Goal: Task Accomplishment & Management: Complete application form

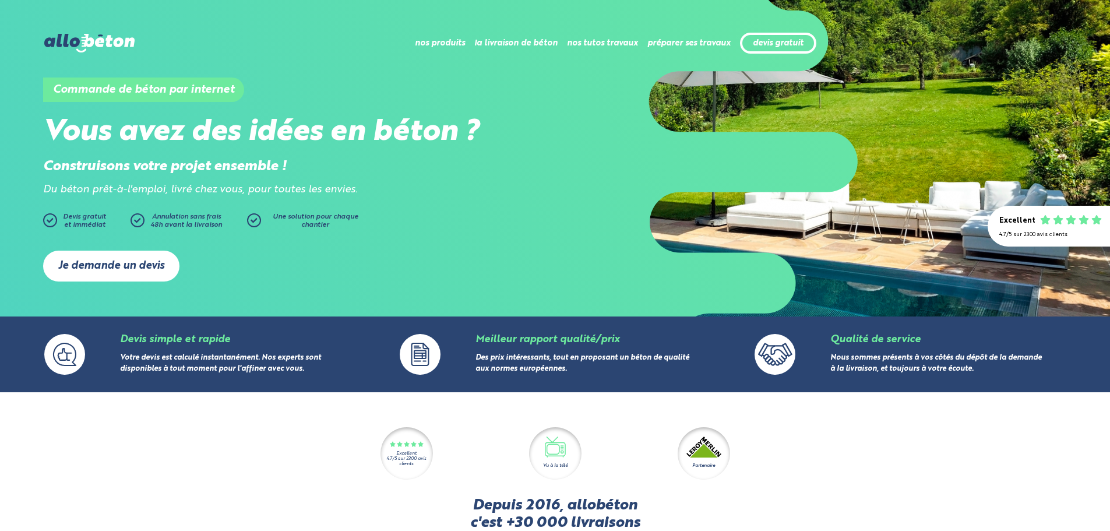
click at [153, 277] on link "Je demande un devis" at bounding box center [111, 265] width 136 height 31
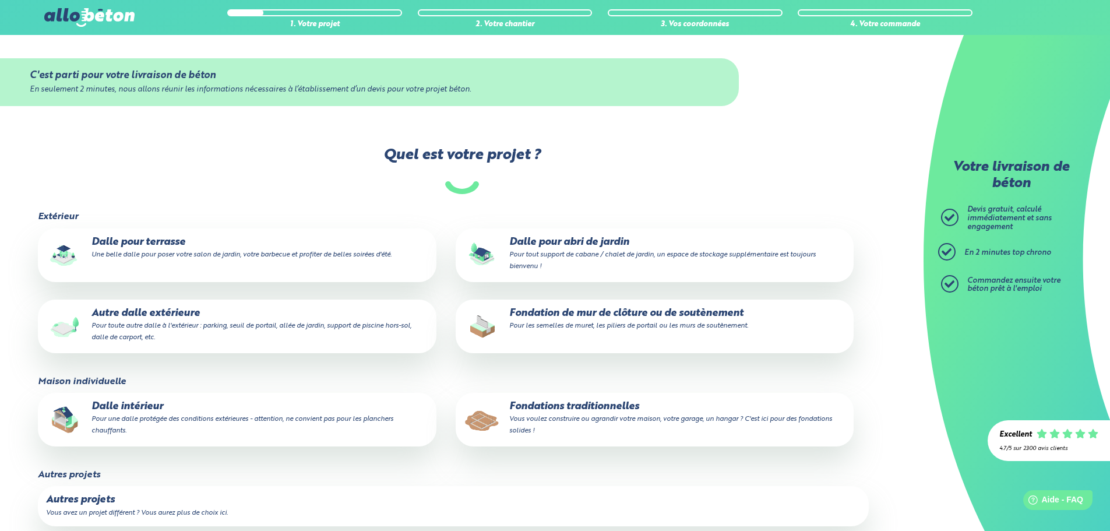
click at [557, 270] on p "Dalle pour abri de jardin Pour tout support de cabane / chalet de jardin, un es…" at bounding box center [655, 254] width 382 height 36
click at [0, 0] on input "Dalle pour abri de jardin Pour tout support de cabane / chalet de jardin, un es…" at bounding box center [0, 0] width 0 height 0
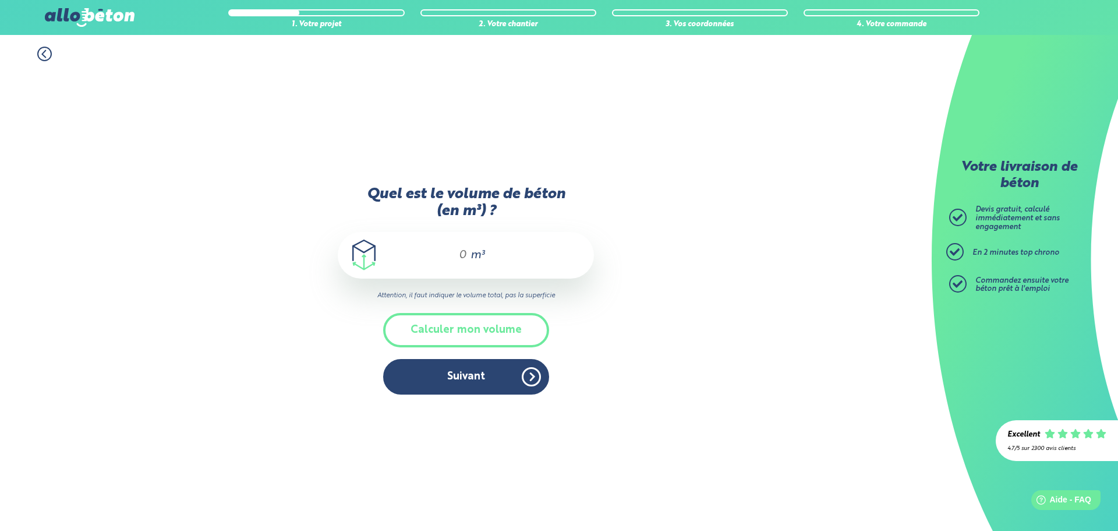
click at [465, 259] on input "Quel est le volume de béton (en m³) ?" at bounding box center [458, 255] width 20 height 14
type input "1.75"
click at [506, 377] on button "Suivant" at bounding box center [466, 377] width 166 height 36
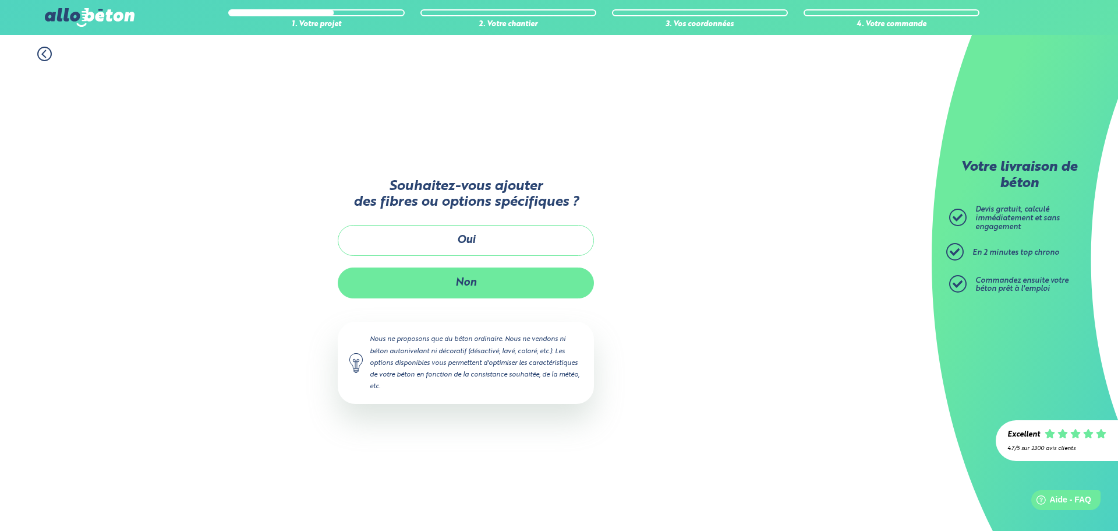
click at [469, 288] on button "Non" at bounding box center [466, 282] width 256 height 31
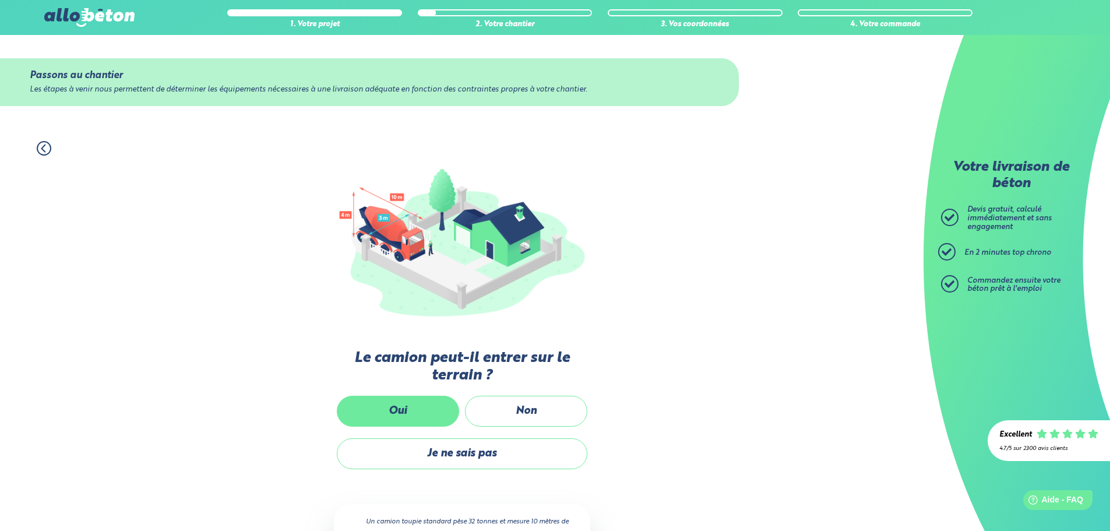
click at [429, 411] on label "Oui" at bounding box center [398, 410] width 122 height 31
click at [0, 0] on input "Oui" at bounding box center [0, 0] width 0 height 0
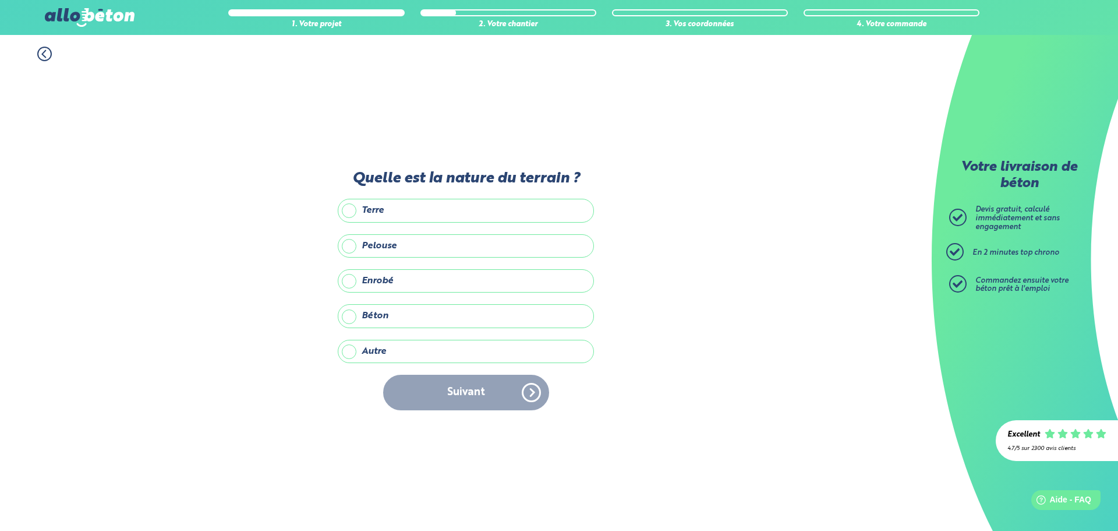
click at [495, 340] on label "Autre" at bounding box center [466, 351] width 256 height 23
click at [0, 0] on input "Autre" at bounding box center [0, 0] width 0 height 0
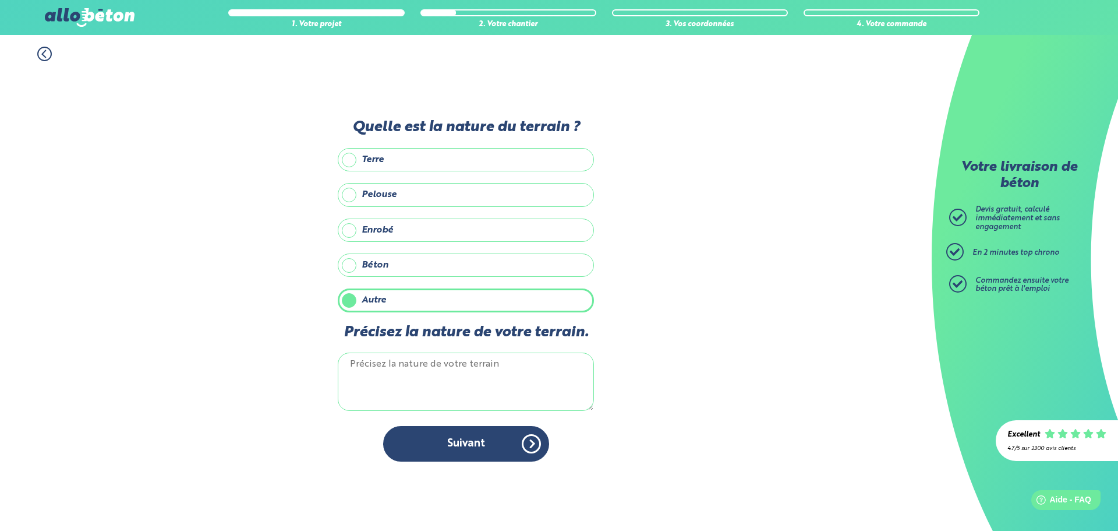
click at [413, 358] on textarea "Précisez la nature de votre terrain." at bounding box center [466, 381] width 256 height 58
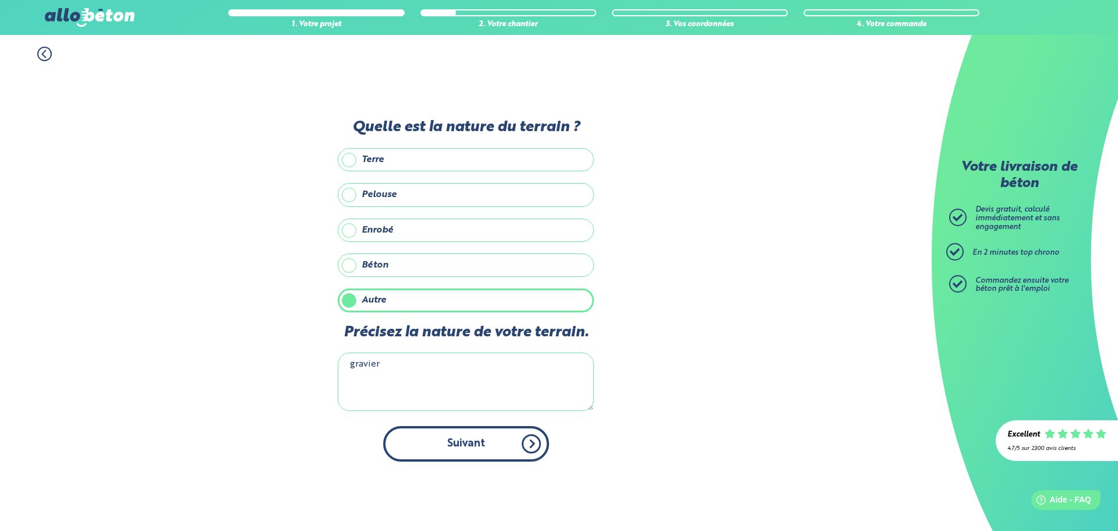
type textarea "gravier"
click at [516, 433] on button "Suivant" at bounding box center [466, 444] width 166 height 36
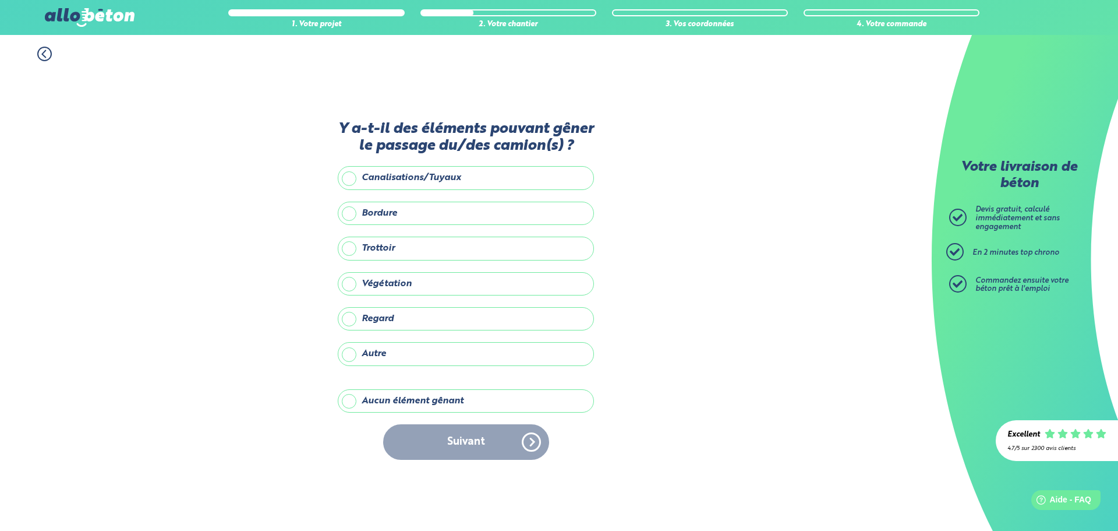
click at [493, 401] on label "Aucun élément gênant" at bounding box center [466, 400] width 256 height 23
click at [0, 0] on input "Aucun élément gênant" at bounding box center [0, 0] width 0 height 0
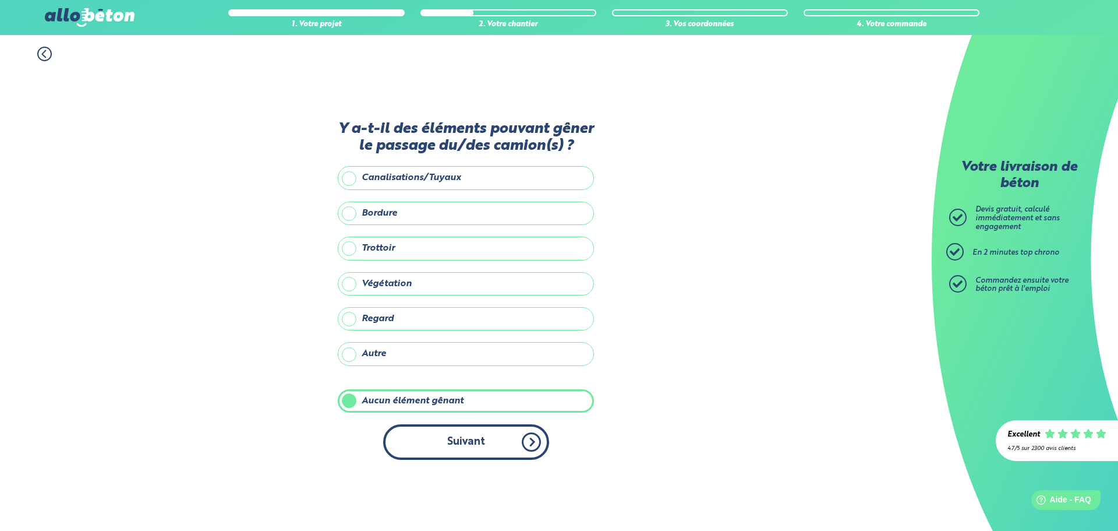
click at [490, 435] on button "Suivant" at bounding box center [466, 442] width 166 height 36
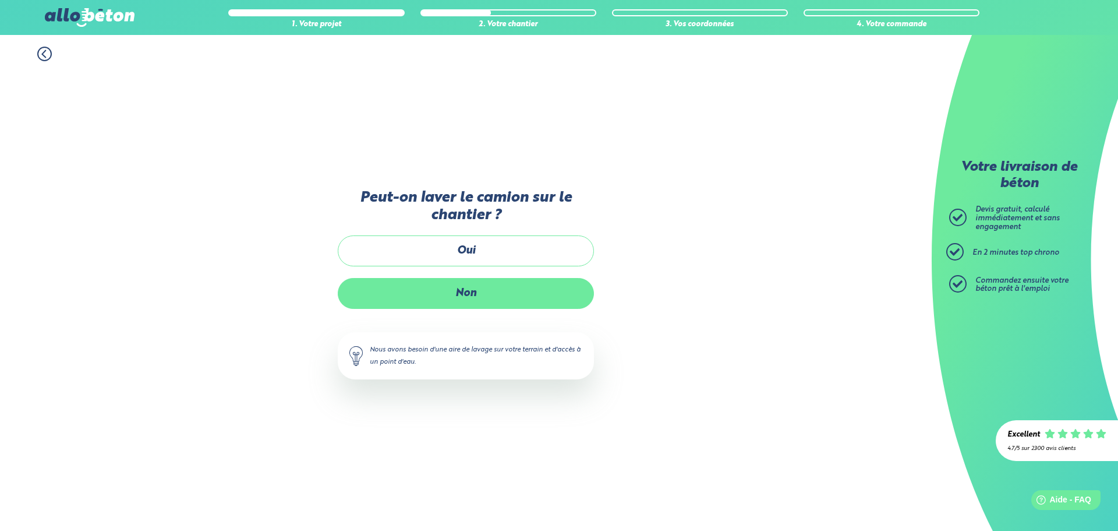
click at [531, 288] on label "Non" at bounding box center [466, 293] width 256 height 31
click at [0, 0] on input "Non" at bounding box center [0, 0] width 0 height 0
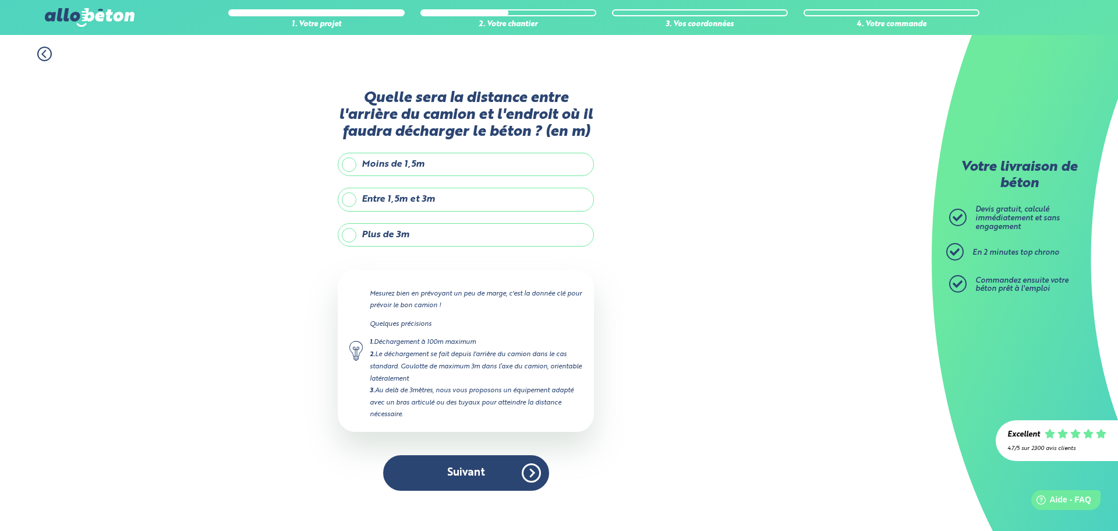
click at [449, 199] on label "Entre 1,5m et 3m" at bounding box center [466, 199] width 256 height 23
click at [0, 0] on input "Entre 1,5m et 3m" at bounding box center [0, 0] width 0 height 0
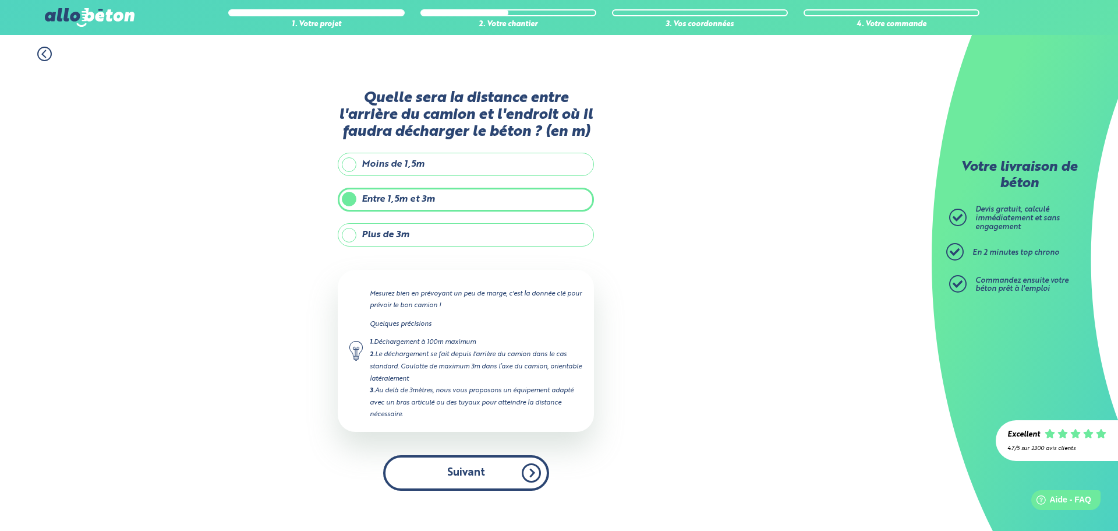
click at [486, 477] on button "Suivant" at bounding box center [466, 473] width 166 height 36
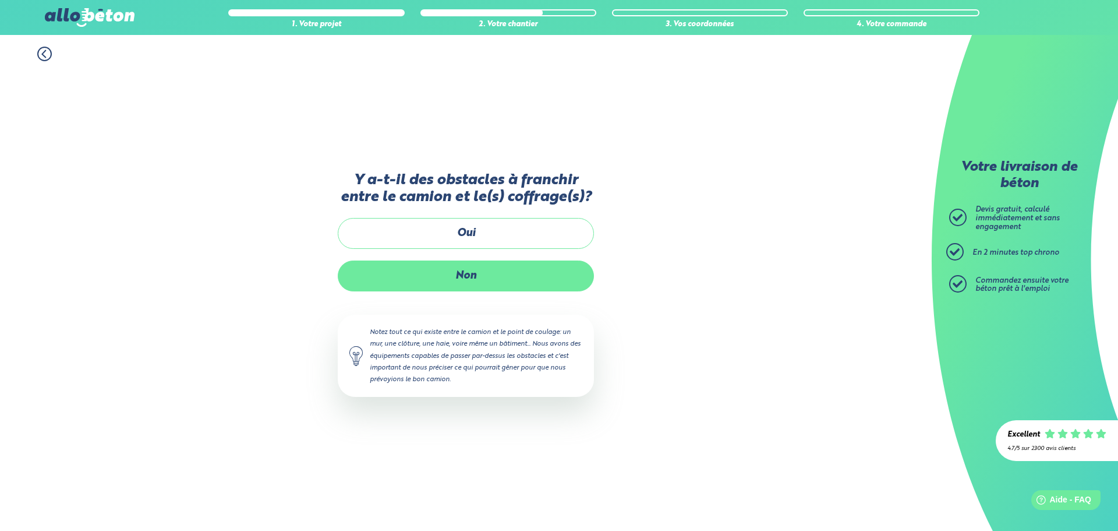
click at [543, 277] on label "Non" at bounding box center [466, 275] width 256 height 31
click at [0, 0] on input "Non" at bounding box center [0, 0] width 0 height 0
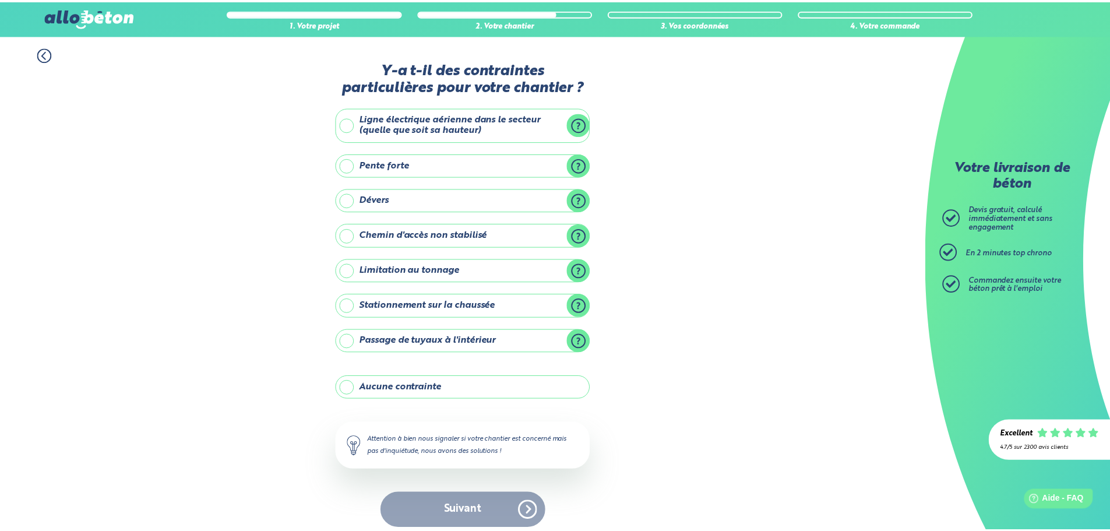
scroll to position [9, 0]
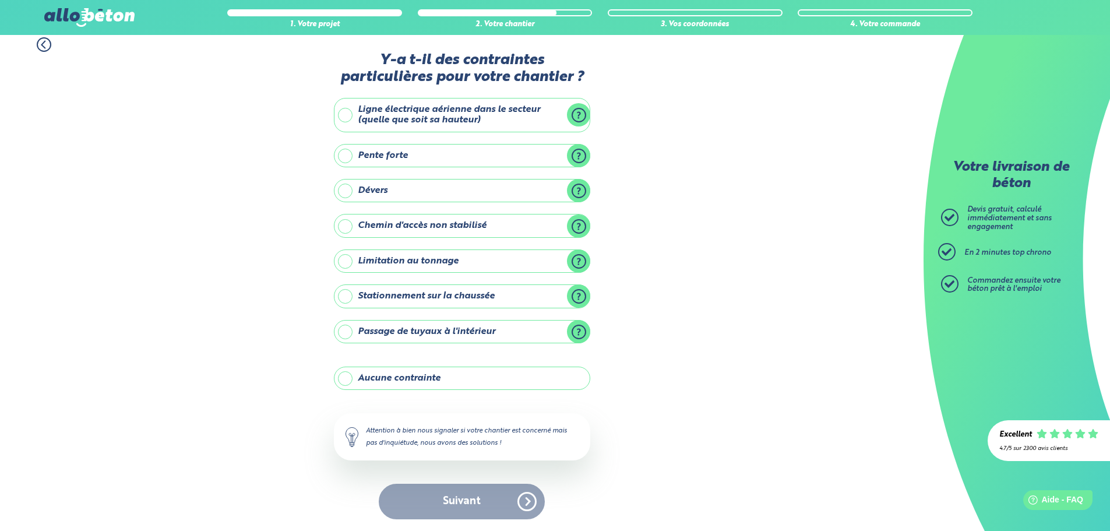
click at [432, 379] on label "Aucune contrainte" at bounding box center [462, 377] width 256 height 23
click at [0, 0] on input "Aucune contrainte" at bounding box center [0, 0] width 0 height 0
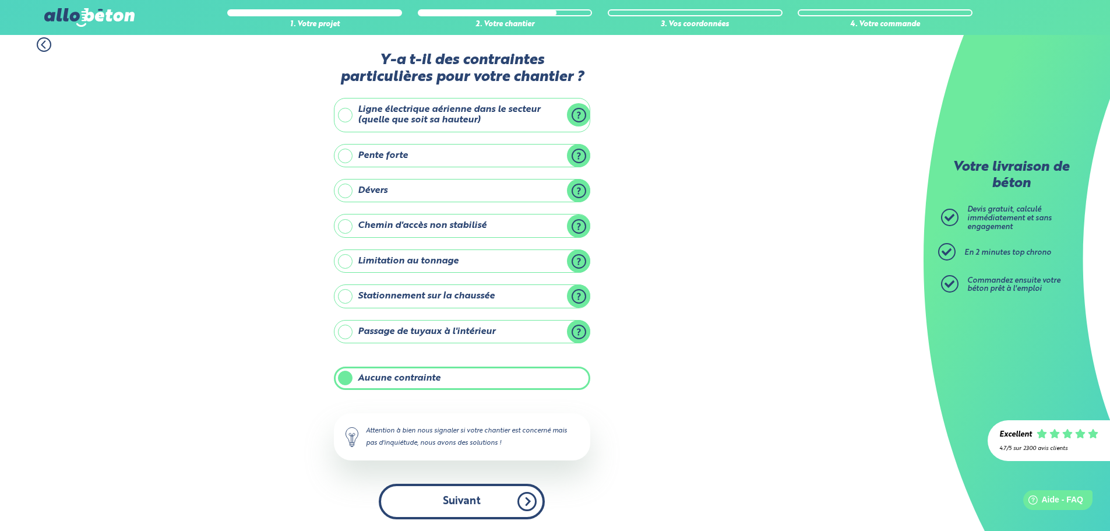
click at [457, 494] on button "Suivant" at bounding box center [462, 501] width 166 height 36
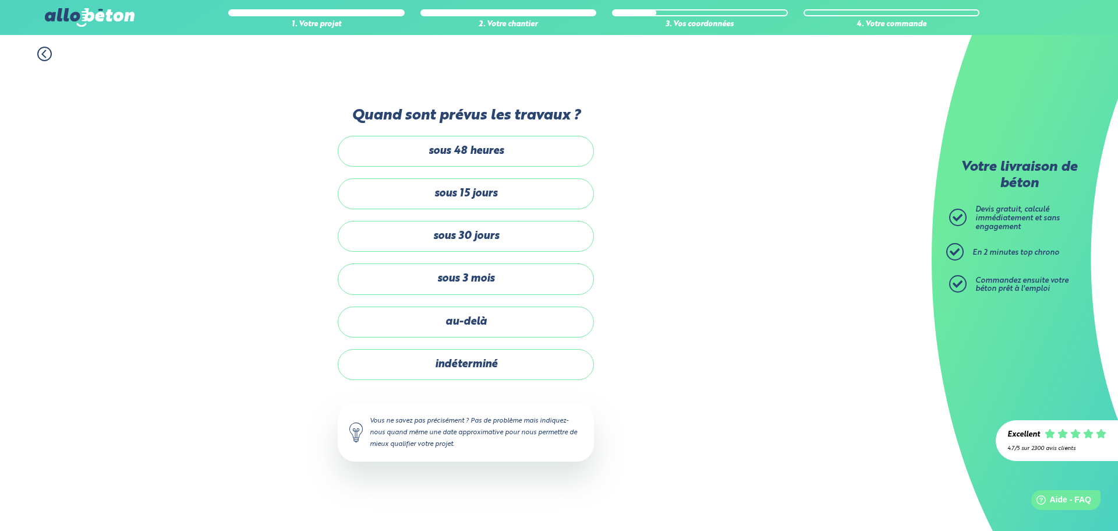
click at [513, 158] on label "sous 48 heures" at bounding box center [466, 151] width 256 height 31
click at [0, 0] on input "sous 48 heures" at bounding box center [0, 0] width 0 height 0
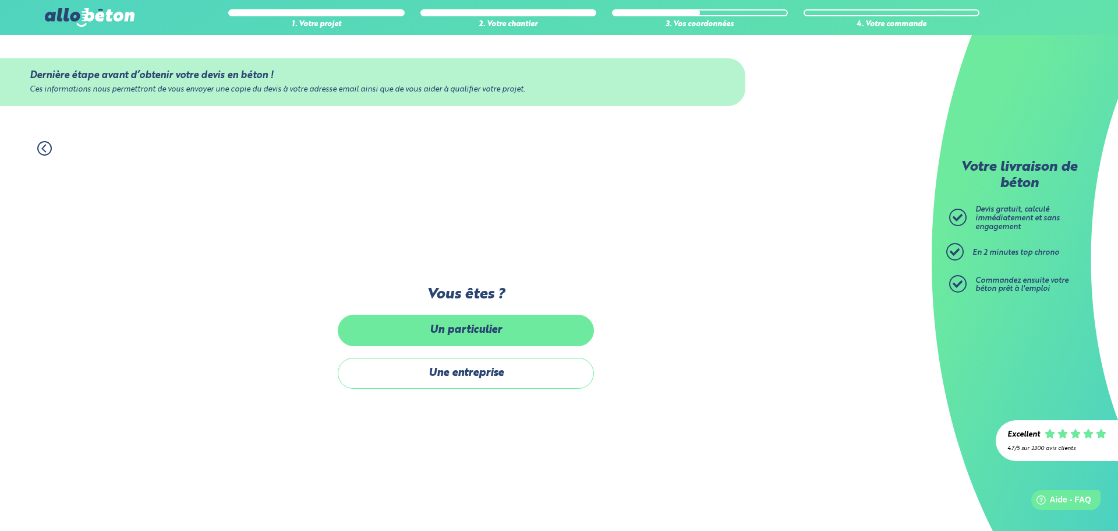
click at [490, 326] on label "Un particulier" at bounding box center [466, 330] width 256 height 31
click at [0, 0] on input "Un particulier" at bounding box center [0, 0] width 0 height 0
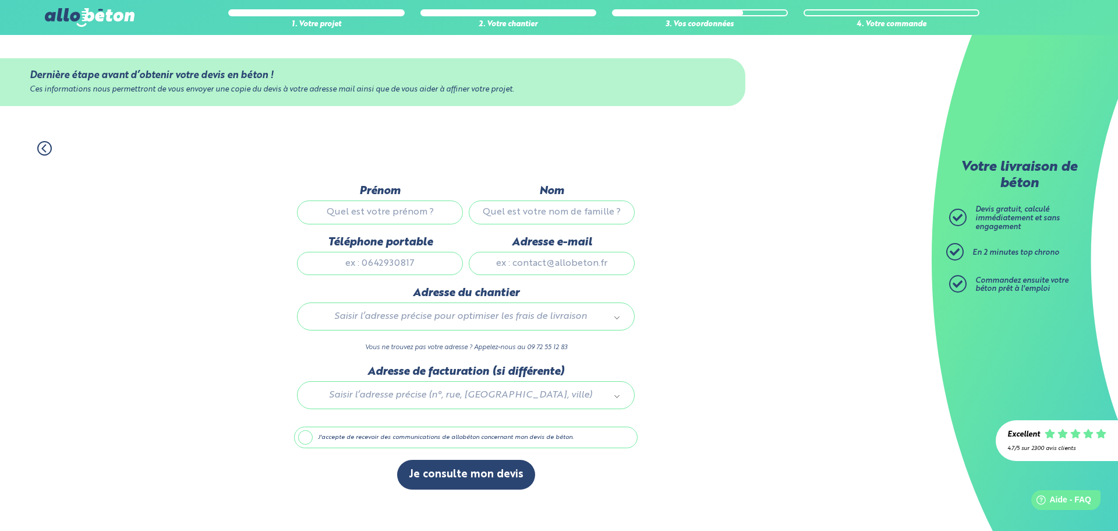
click at [436, 213] on input "Prénom" at bounding box center [380, 211] width 166 height 23
type input "David"
type input "Muth"
type input "0628433179"
type input "david.muth13@gmail.com"
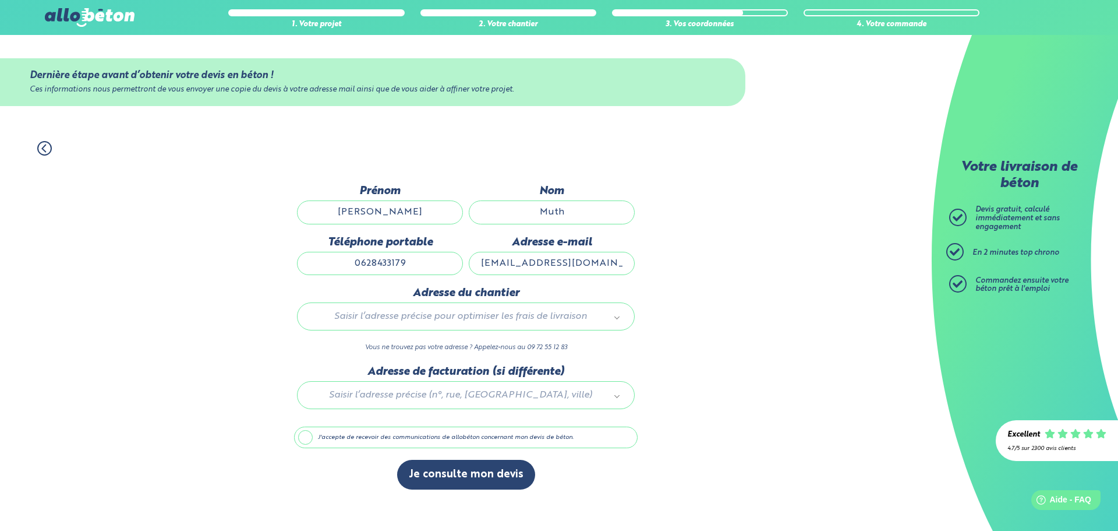
type input "20 Chemin Salvador Allende,"
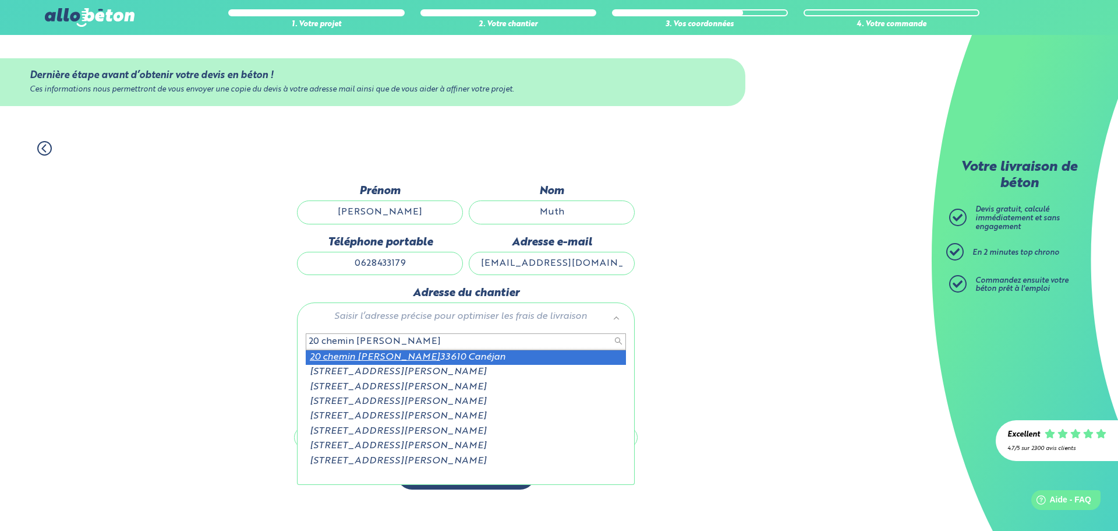
type input "20 chemin salvador allende"
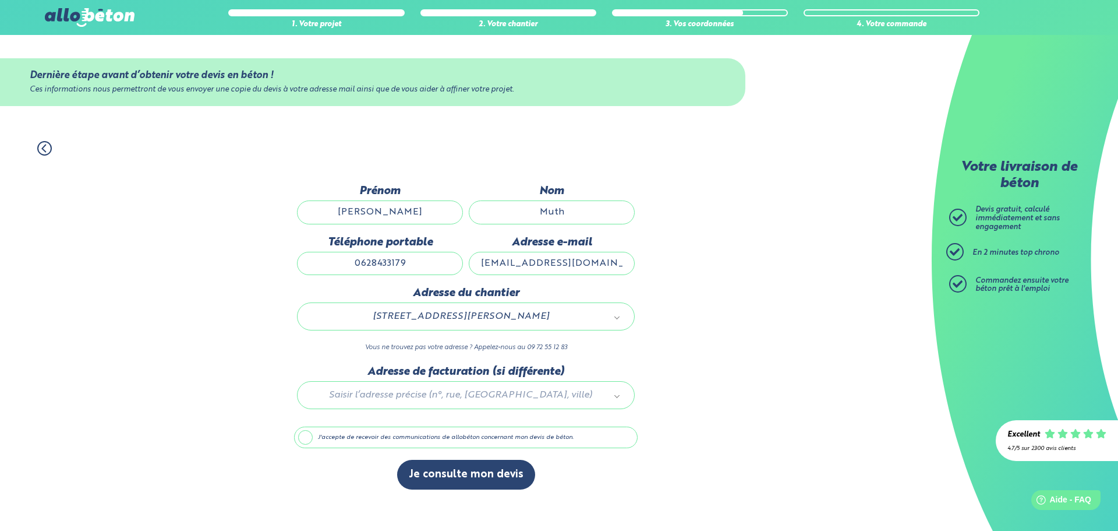
click at [356, 431] on label "J'accepte de recevoir des communications de allobéton concernant mon devis de b…" at bounding box center [466, 437] width 344 height 22
click at [0, 0] on input "J'accepte de recevoir des communications de allobéton concernant mon devis de b…" at bounding box center [0, 0] width 0 height 0
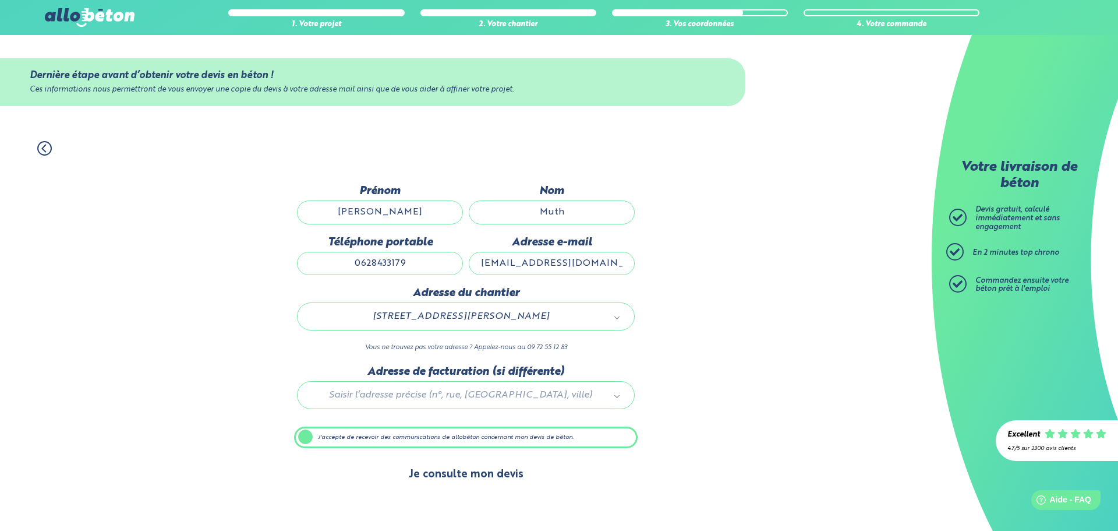
click at [492, 481] on button "Je consulte mon devis" at bounding box center [466, 475] width 138 height 30
